Goal: Task Accomplishment & Management: Use online tool/utility

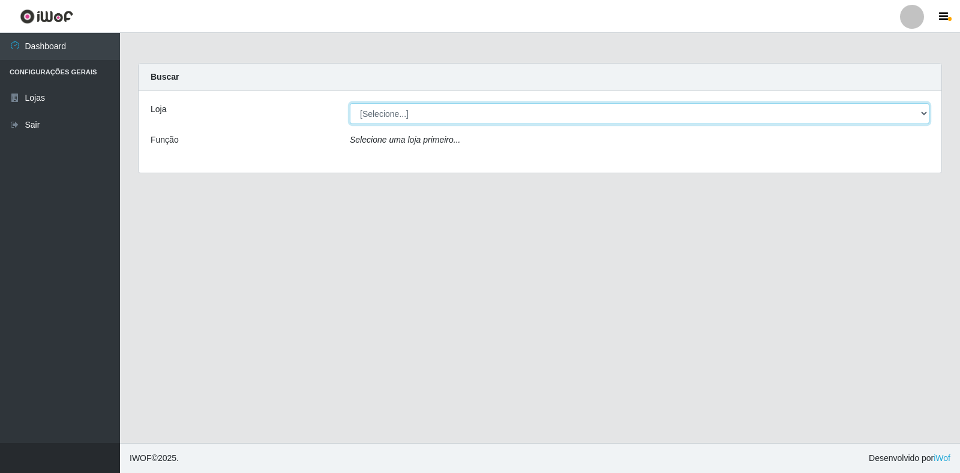
click at [910, 113] on select "[Selecione...] Extrabom - Loja 18 Goiabeiras" at bounding box center [640, 113] width 580 height 21
click at [412, 122] on select "[Selecione...] Extrabom - Loja 18 Goiabeiras" at bounding box center [640, 113] width 580 height 21
select select "501"
click at [350, 103] on select "[Selecione...] Extrabom - Loja 18 Goiabeiras" at bounding box center [640, 113] width 580 height 21
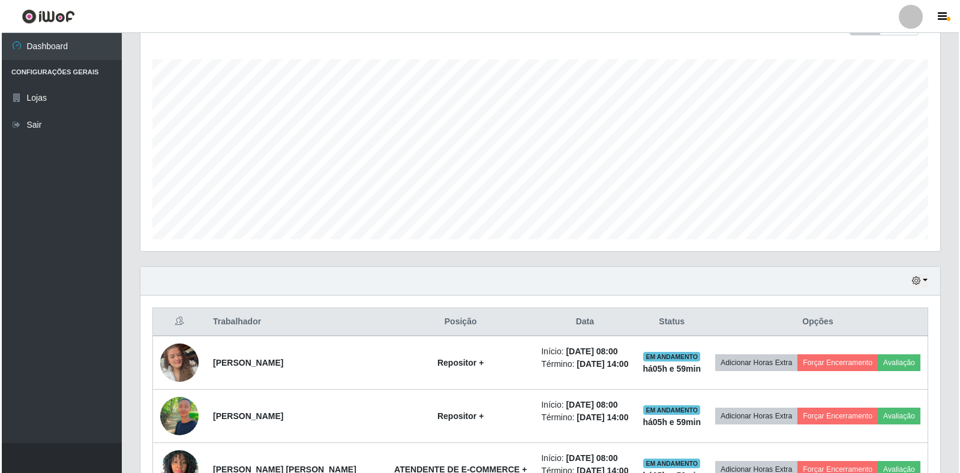
scroll to position [420, 0]
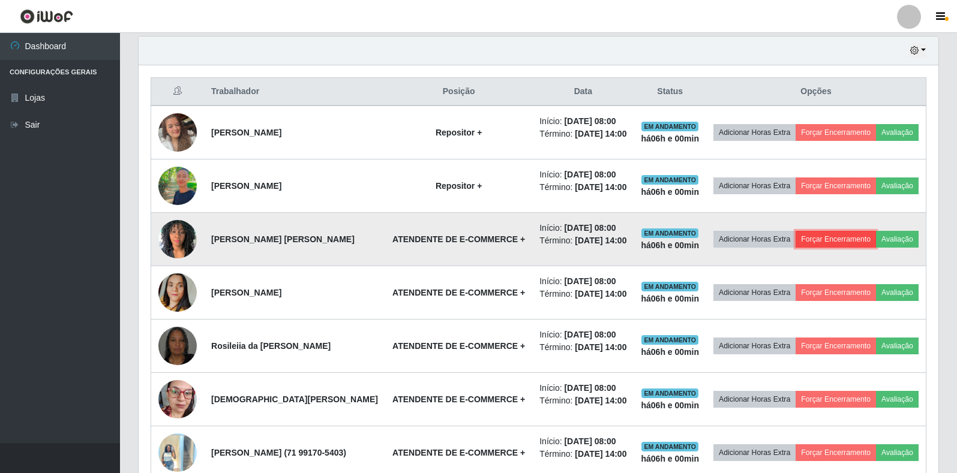
click at [853, 248] on button "Forçar Encerramento" at bounding box center [836, 239] width 80 height 17
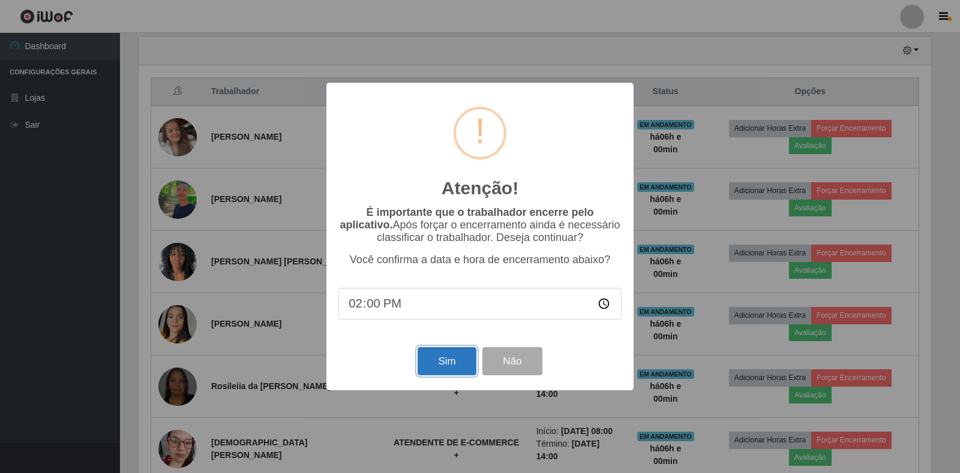
click at [435, 358] on button "Sim" at bounding box center [447, 361] width 58 height 28
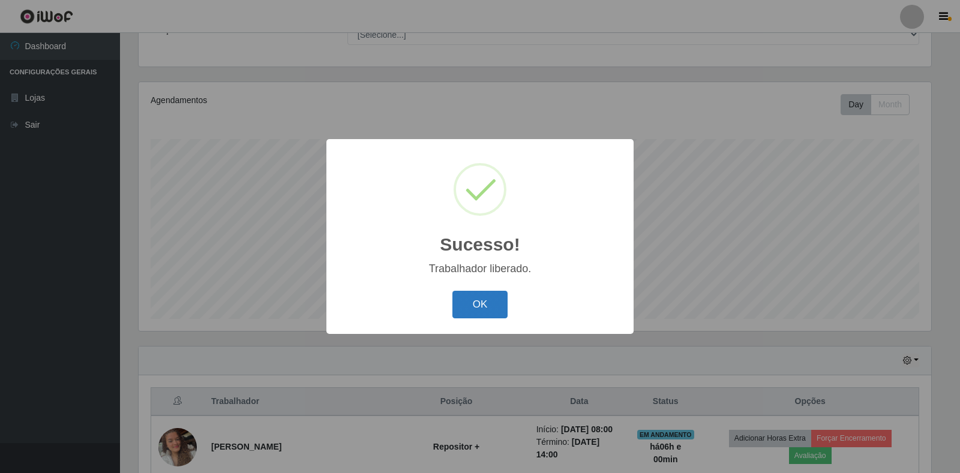
click at [483, 303] on button "OK" at bounding box center [480, 305] width 56 height 28
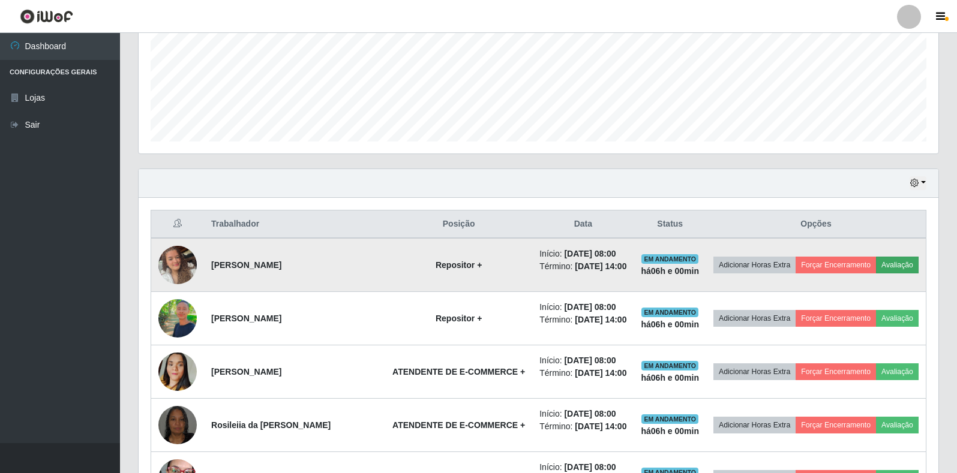
scroll to position [290, 0]
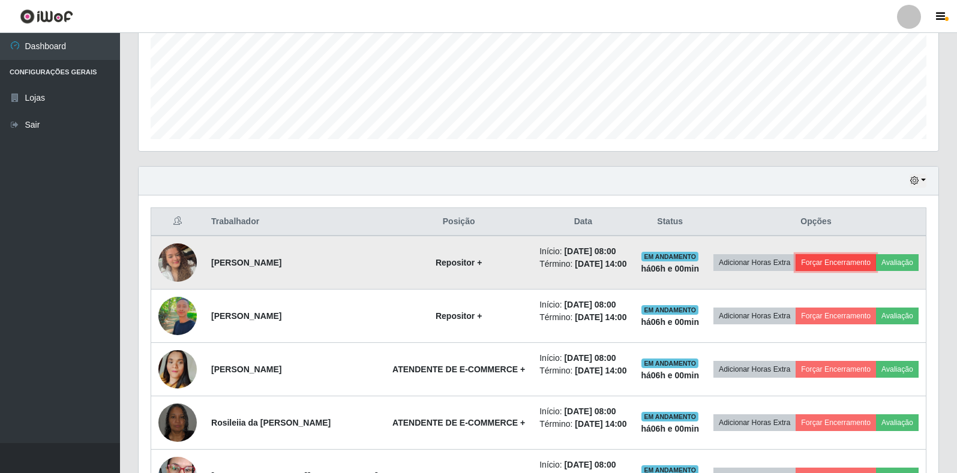
click at [847, 258] on button "Forçar Encerramento" at bounding box center [836, 262] width 80 height 17
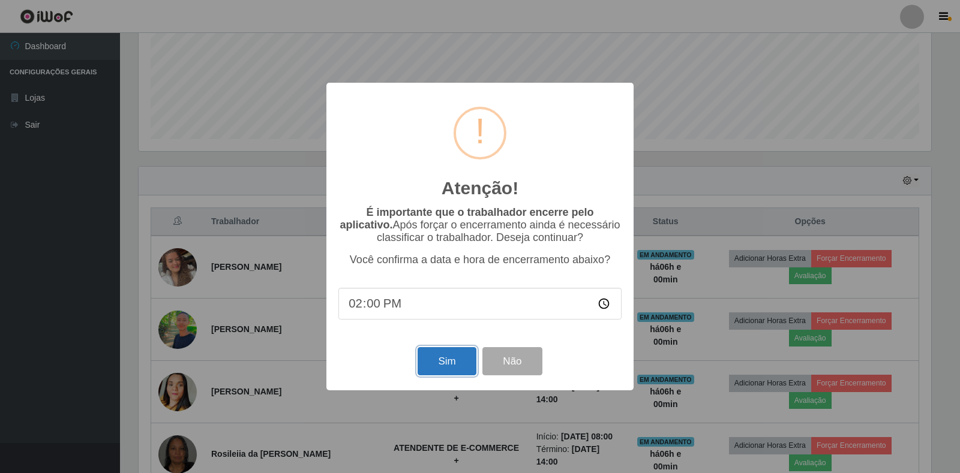
click at [430, 371] on button "Sim" at bounding box center [447, 361] width 58 height 28
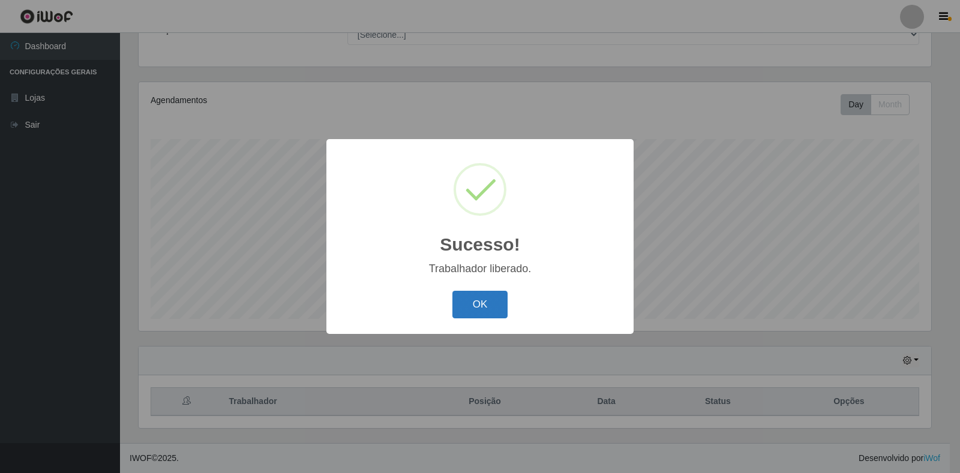
click at [485, 301] on button "OK" at bounding box center [480, 305] width 56 height 28
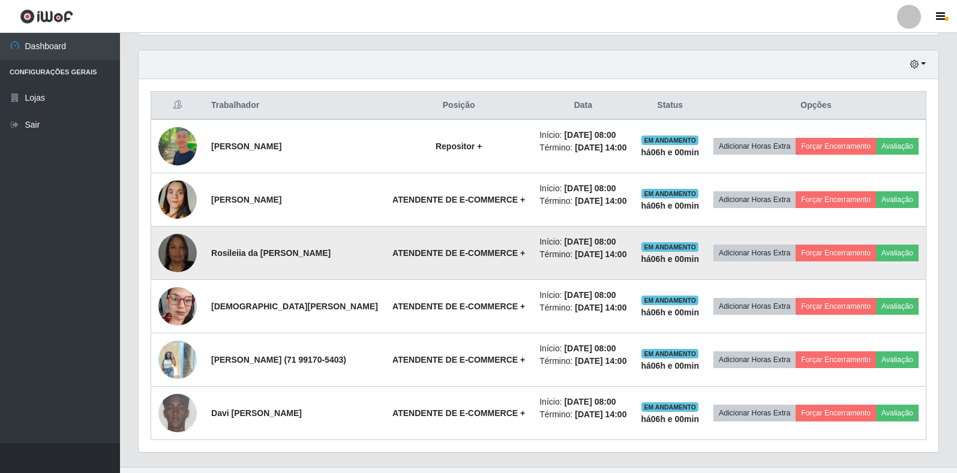
scroll to position [470, 0]
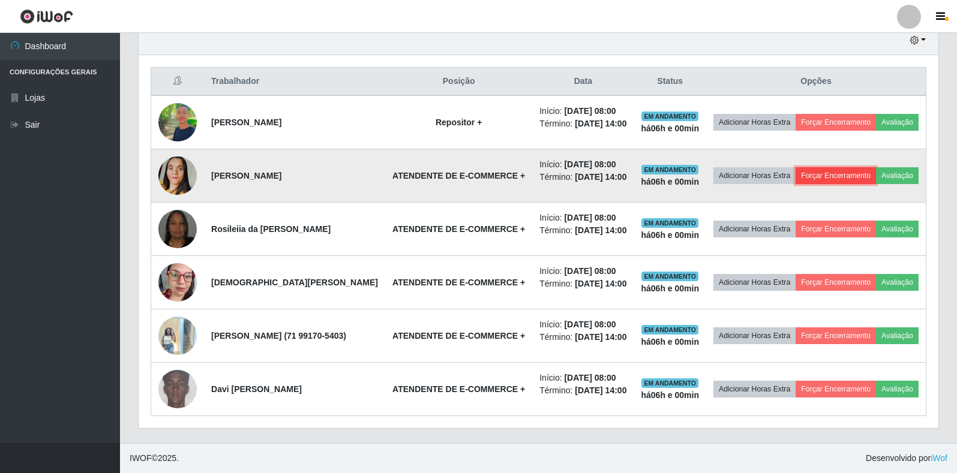
click at [859, 167] on button "Forçar Encerramento" at bounding box center [836, 175] width 80 height 17
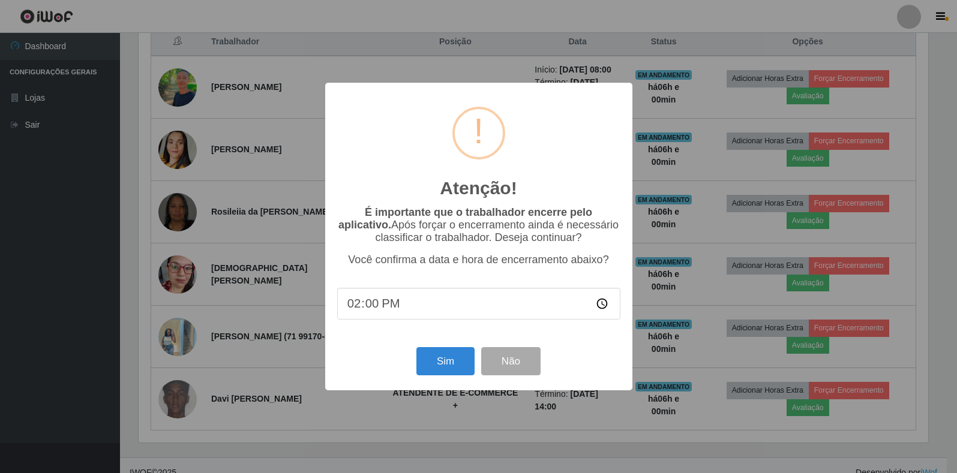
scroll to position [249, 793]
click at [437, 379] on div "Sim Não" at bounding box center [479, 361] width 283 height 34
click at [450, 365] on button "Sim" at bounding box center [447, 361] width 58 height 28
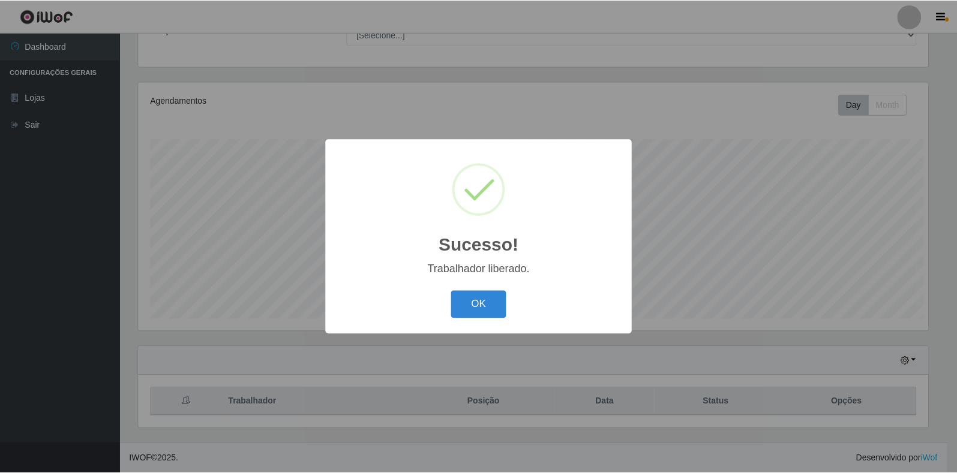
scroll to position [0, 0]
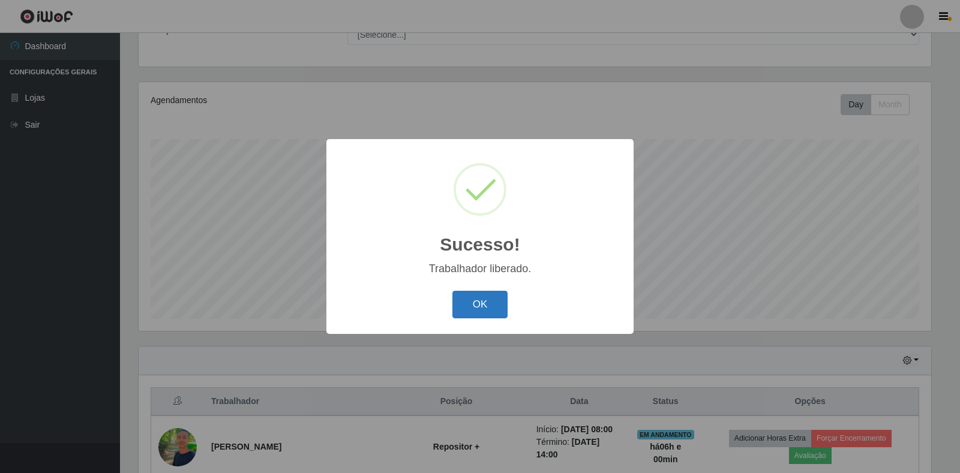
click at [492, 302] on button "OK" at bounding box center [480, 305] width 56 height 28
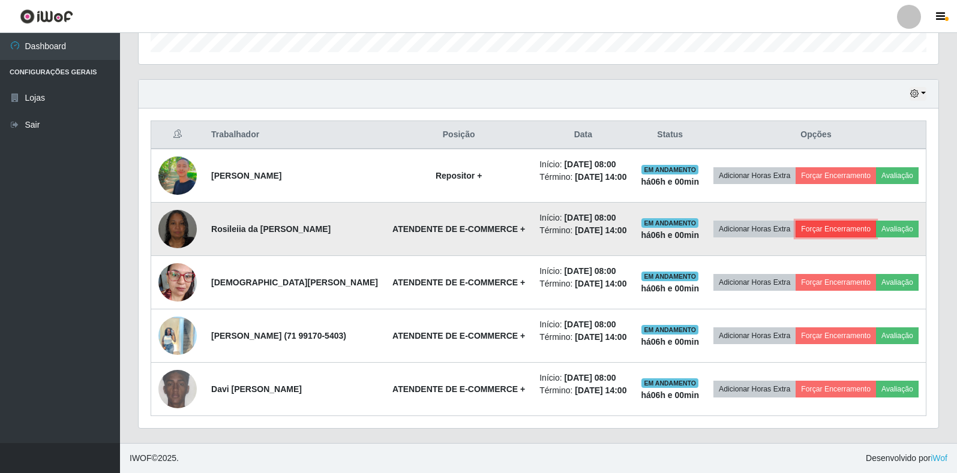
click at [855, 221] on button "Forçar Encerramento" at bounding box center [836, 229] width 80 height 17
click at [876, 221] on button "Forçar Encerramento" at bounding box center [836, 229] width 80 height 17
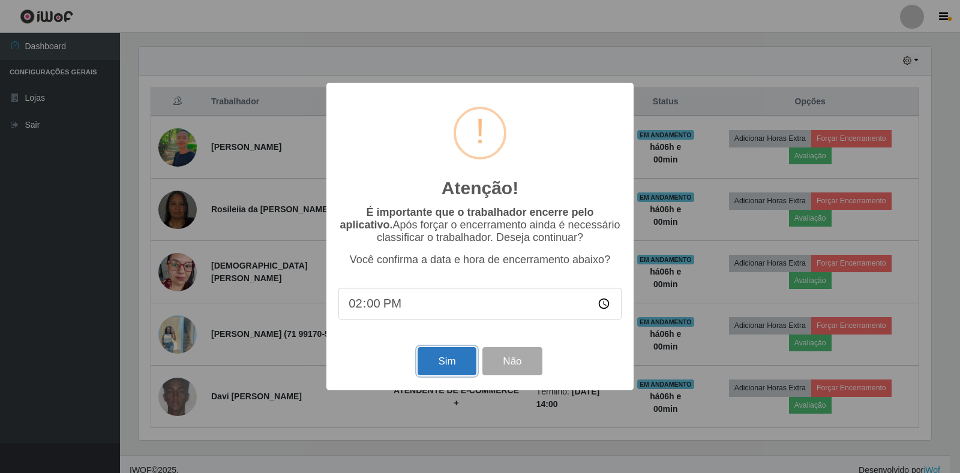
click at [429, 366] on button "Sim" at bounding box center [447, 361] width 58 height 28
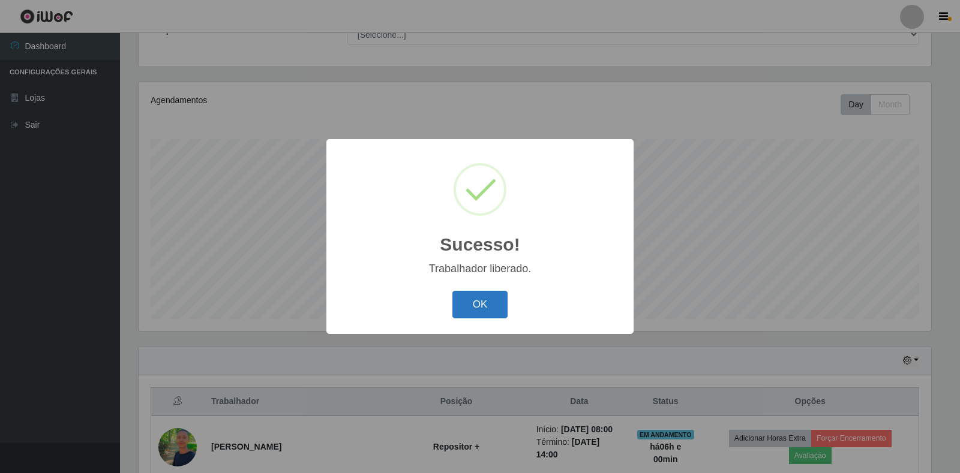
click at [482, 307] on button "OK" at bounding box center [480, 305] width 56 height 28
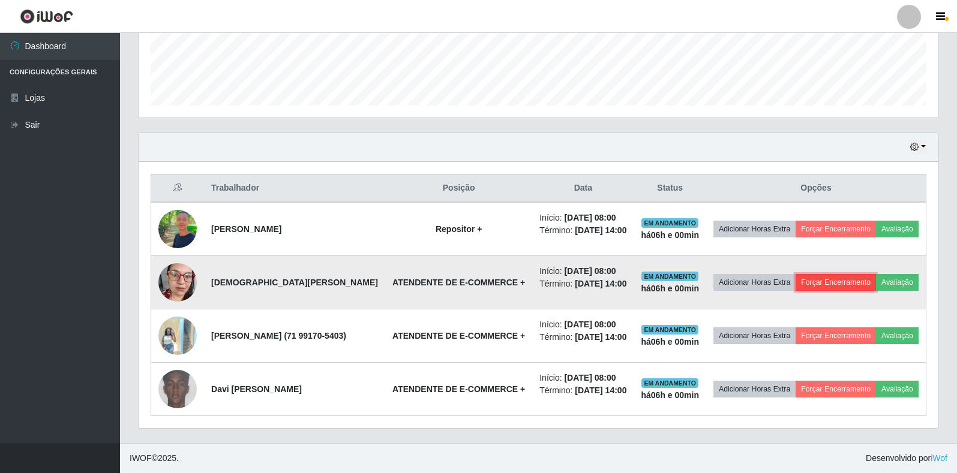
click at [859, 274] on button "Forçar Encerramento" at bounding box center [836, 282] width 80 height 17
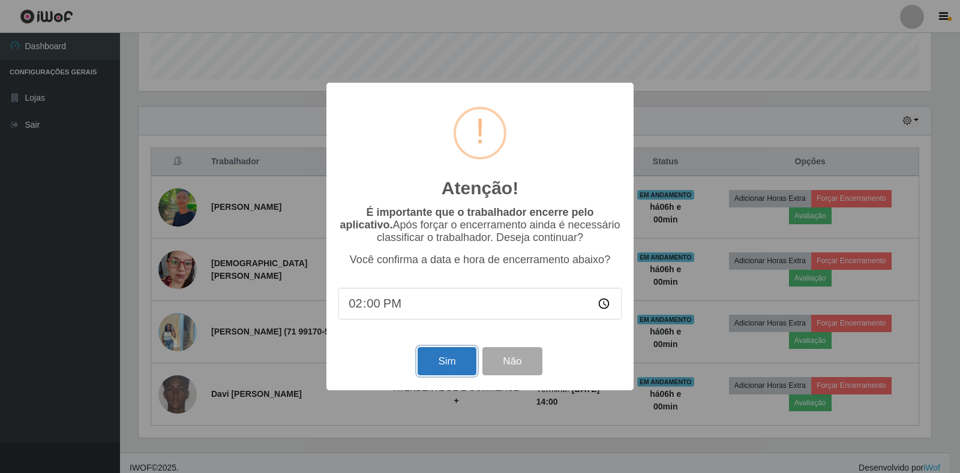
click at [452, 365] on button "Sim" at bounding box center [447, 361] width 58 height 28
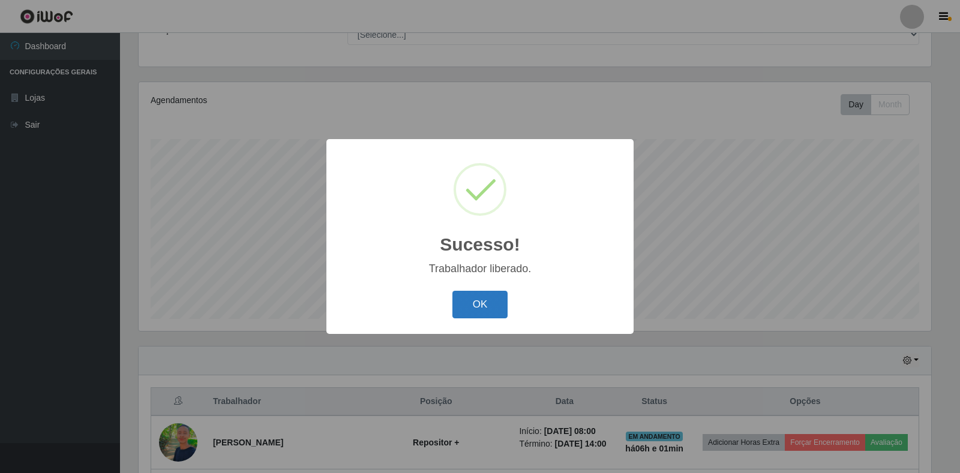
click at [492, 311] on button "OK" at bounding box center [480, 305] width 56 height 28
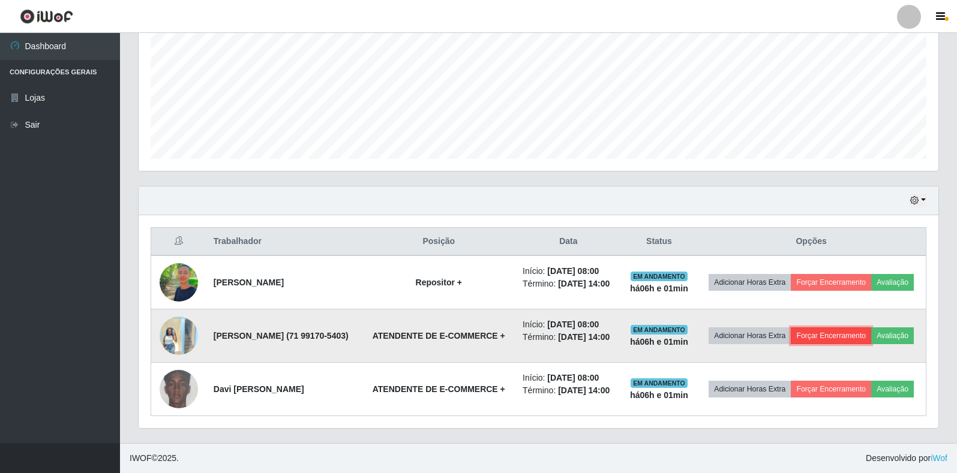
click at [865, 328] on button "Forçar Encerramento" at bounding box center [831, 336] width 80 height 17
click at [849, 328] on button "Forçar Encerramento" at bounding box center [831, 336] width 80 height 17
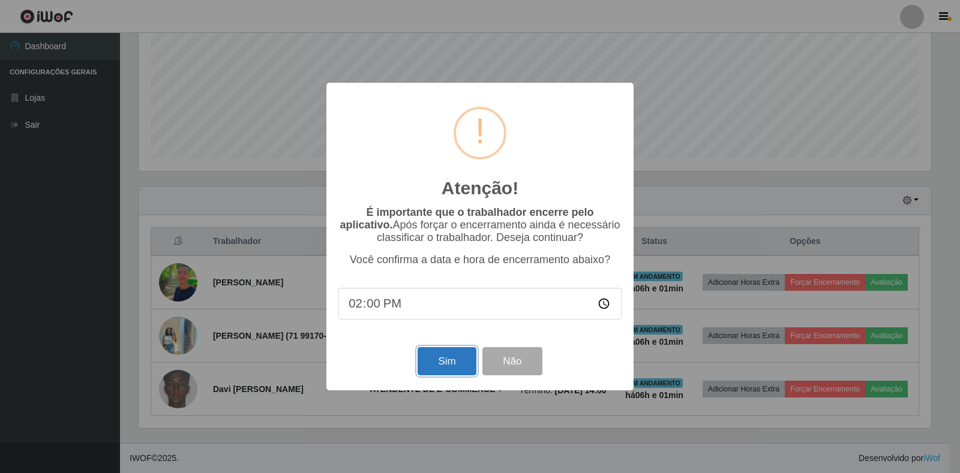
click at [446, 359] on button "Sim" at bounding box center [447, 361] width 58 height 28
click at [446, 359] on div "Atenção! × É importante que o trabalhador encerre pelo aplicativo. Após forçar …" at bounding box center [479, 237] width 307 height 308
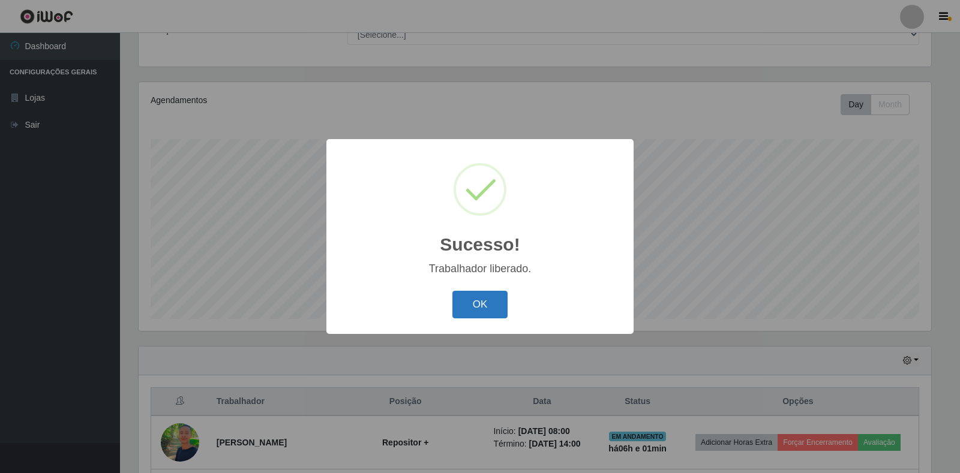
click at [478, 301] on button "OK" at bounding box center [480, 305] width 56 height 28
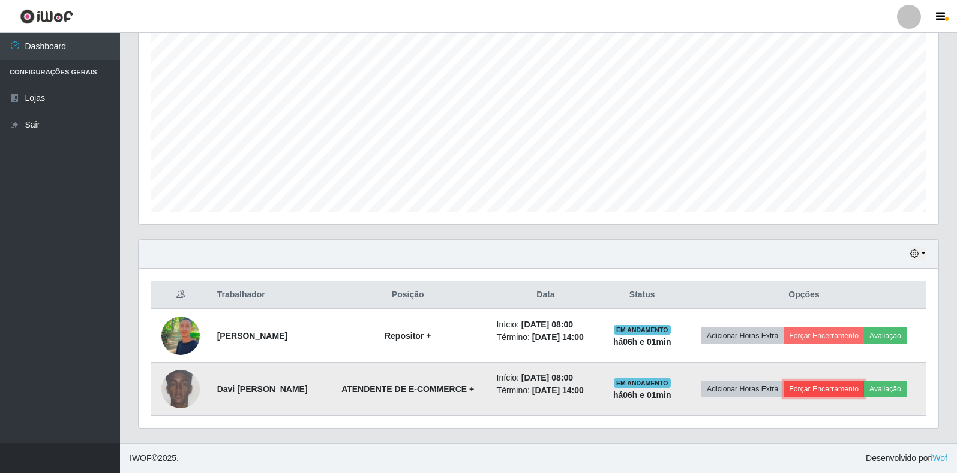
click at [840, 385] on button "Forçar Encerramento" at bounding box center [824, 389] width 80 height 17
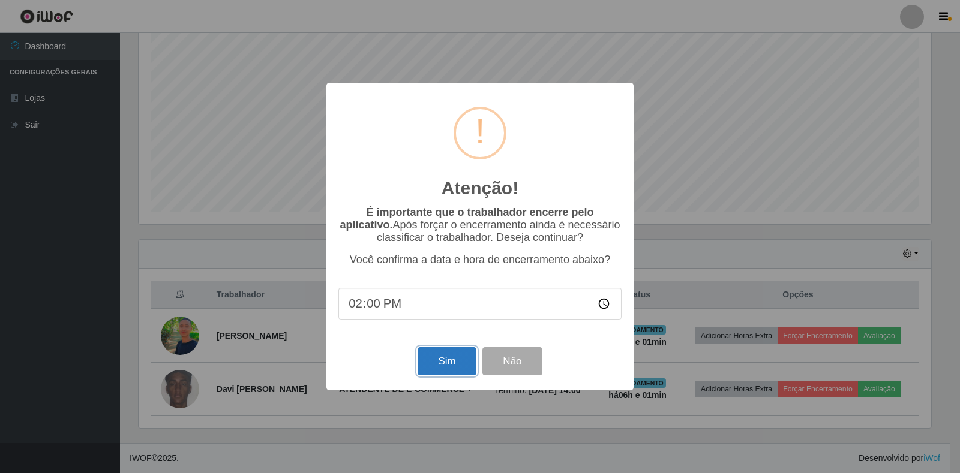
click at [455, 365] on button "Sim" at bounding box center [447, 361] width 58 height 28
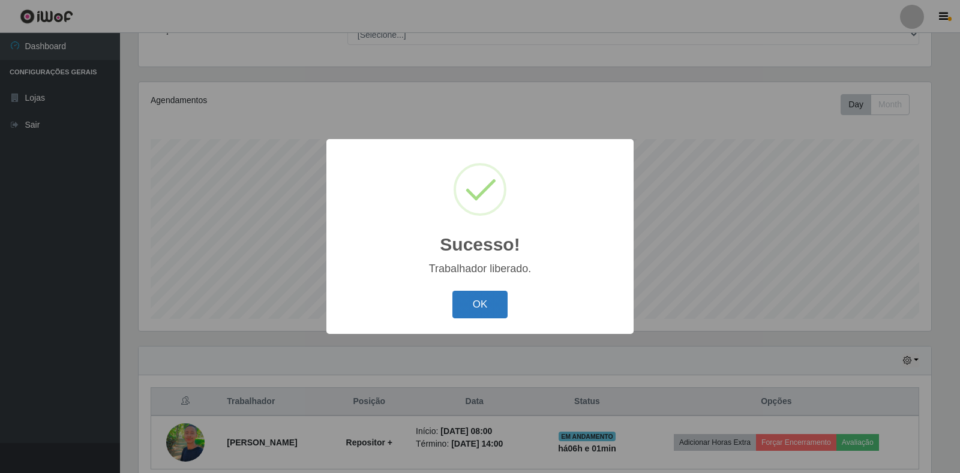
click at [485, 317] on button "OK" at bounding box center [480, 305] width 56 height 28
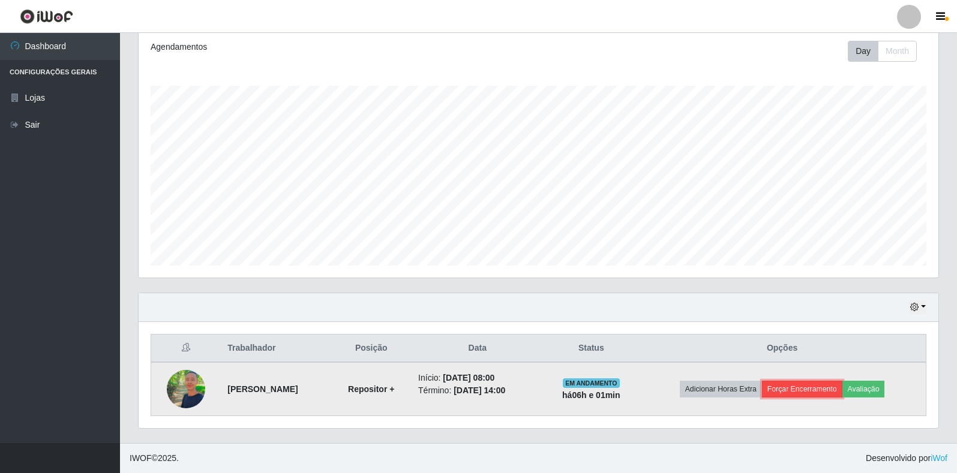
click at [808, 389] on button "Forçar Encerramento" at bounding box center [802, 389] width 80 height 17
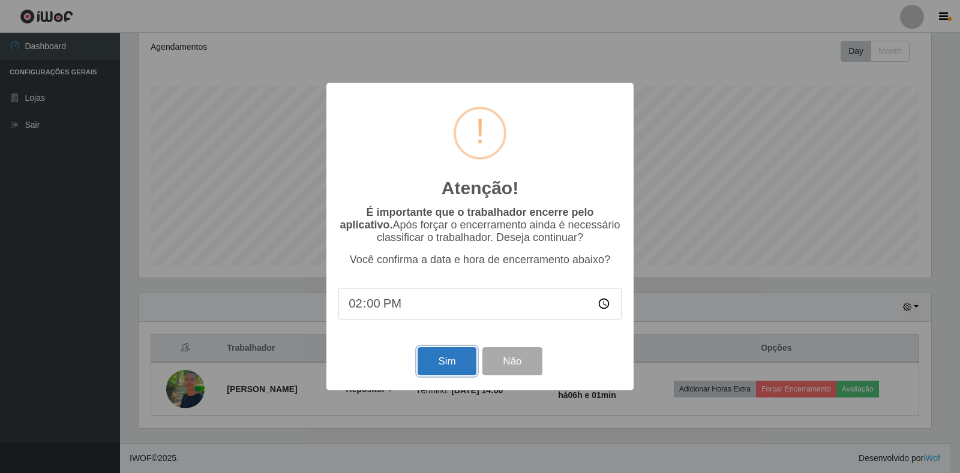
click at [454, 353] on button "Sim" at bounding box center [447, 361] width 58 height 28
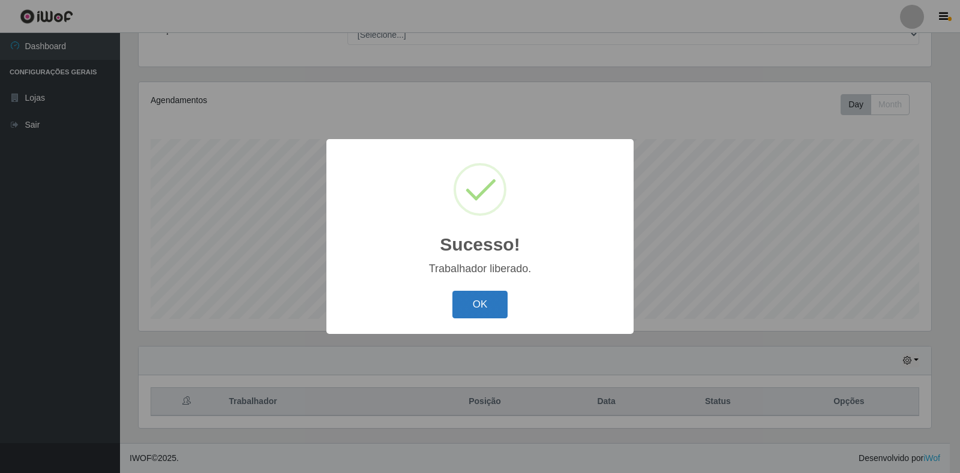
click at [498, 308] on button "OK" at bounding box center [480, 305] width 56 height 28
